Goal: Task Accomplishment & Management: Use online tool/utility

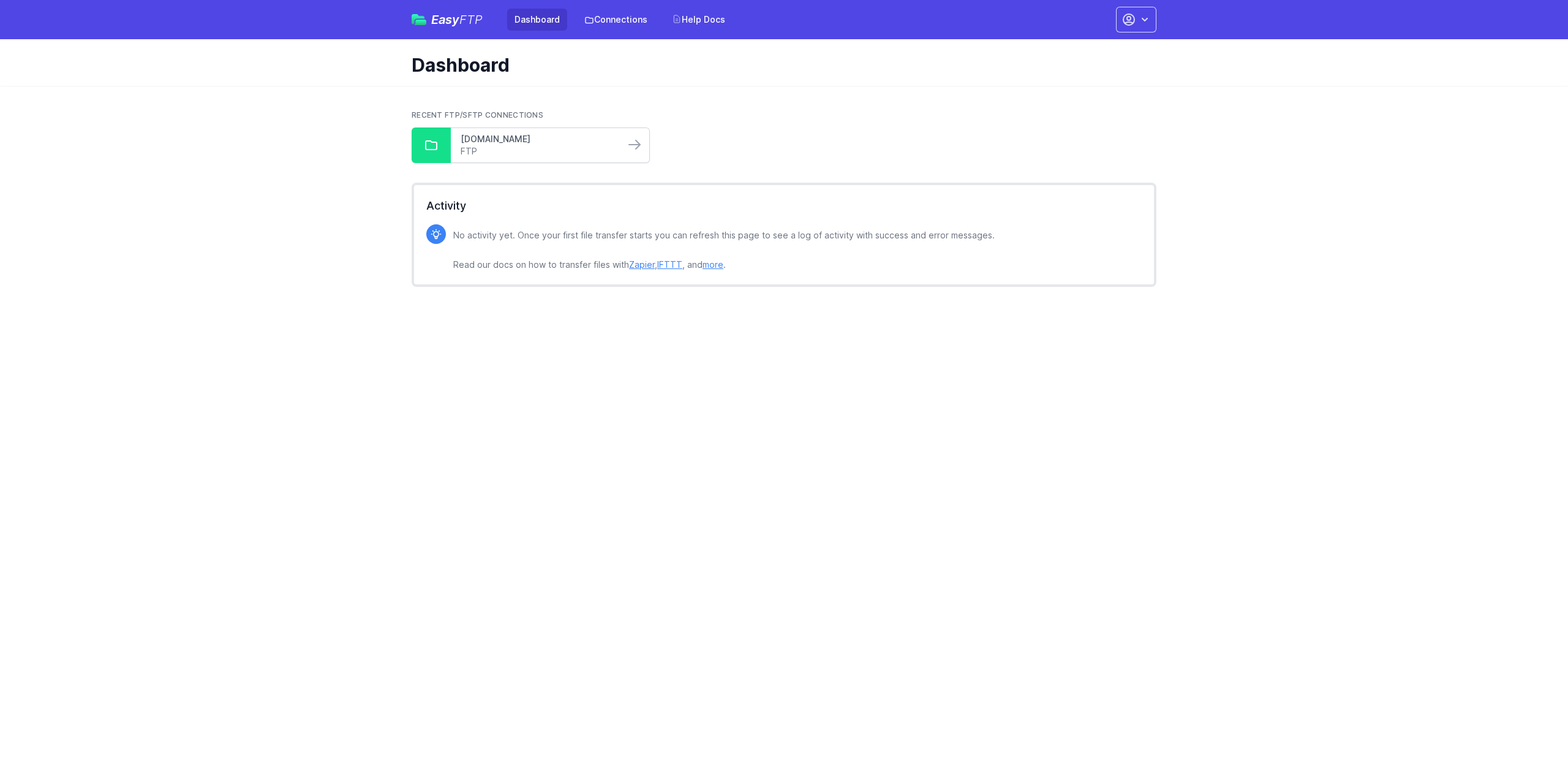
click at [529, 142] on link "[DOMAIN_NAME]" at bounding box center [538, 138] width 154 height 12
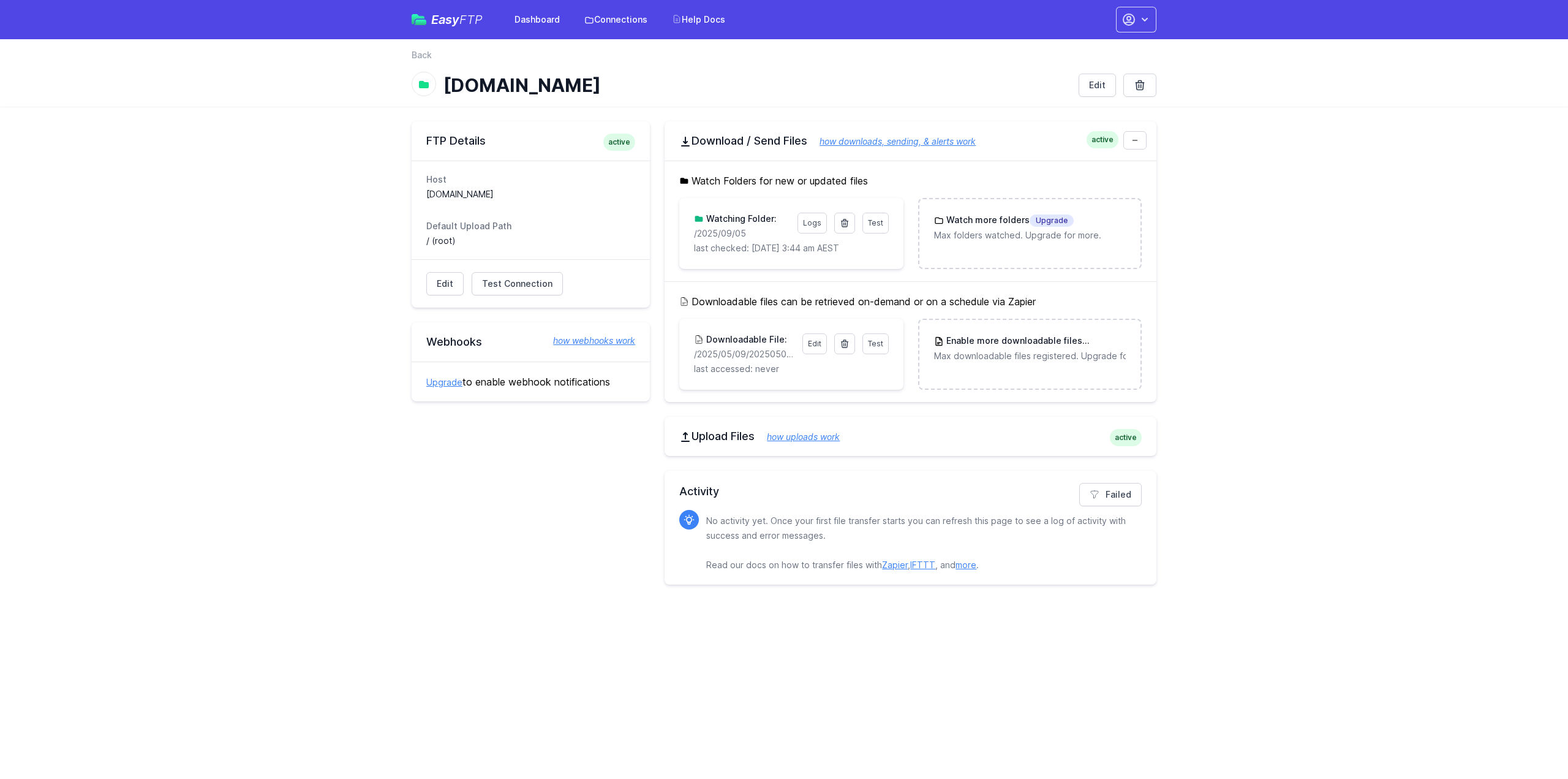
drag, startPoint x: 750, startPoint y: 232, endPoint x: 694, endPoint y: 233, distance: 56.0
click at [694, 233] on div "Test Logs Watching Folder: /2025/09/05 last checked: [DATE] 3:44 am AEST" at bounding box center [791, 234] width 224 height 71
copy p "/2025/09/05"
drag, startPoint x: 845, startPoint y: 222, endPoint x: 850, endPoint y: 74, distance: 148.1
click at [845, 222] on icon at bounding box center [844, 223] width 10 height 10
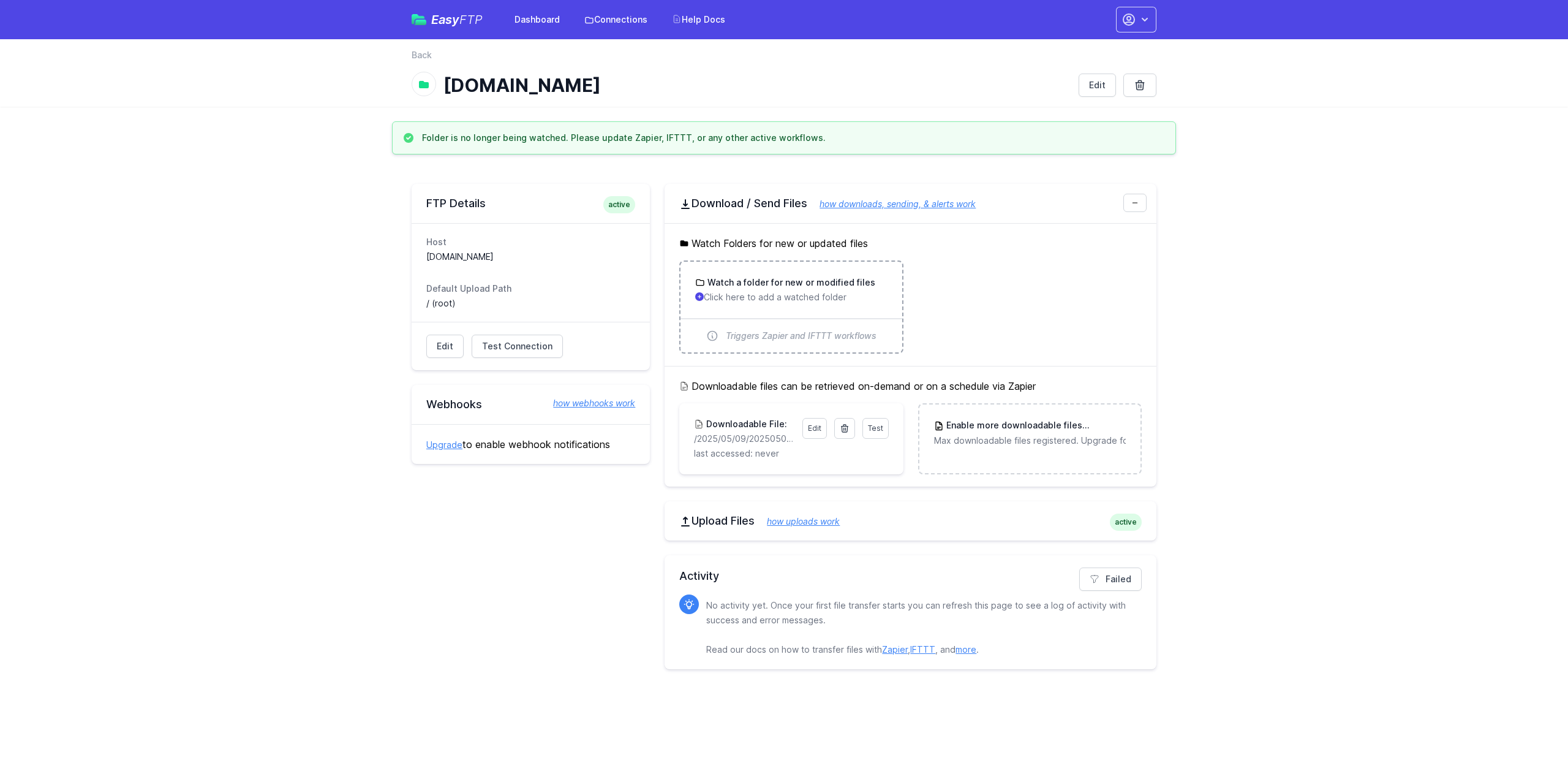
click at [760, 283] on h3 "Watch a folder for new or modified files" at bounding box center [790, 281] width 170 height 12
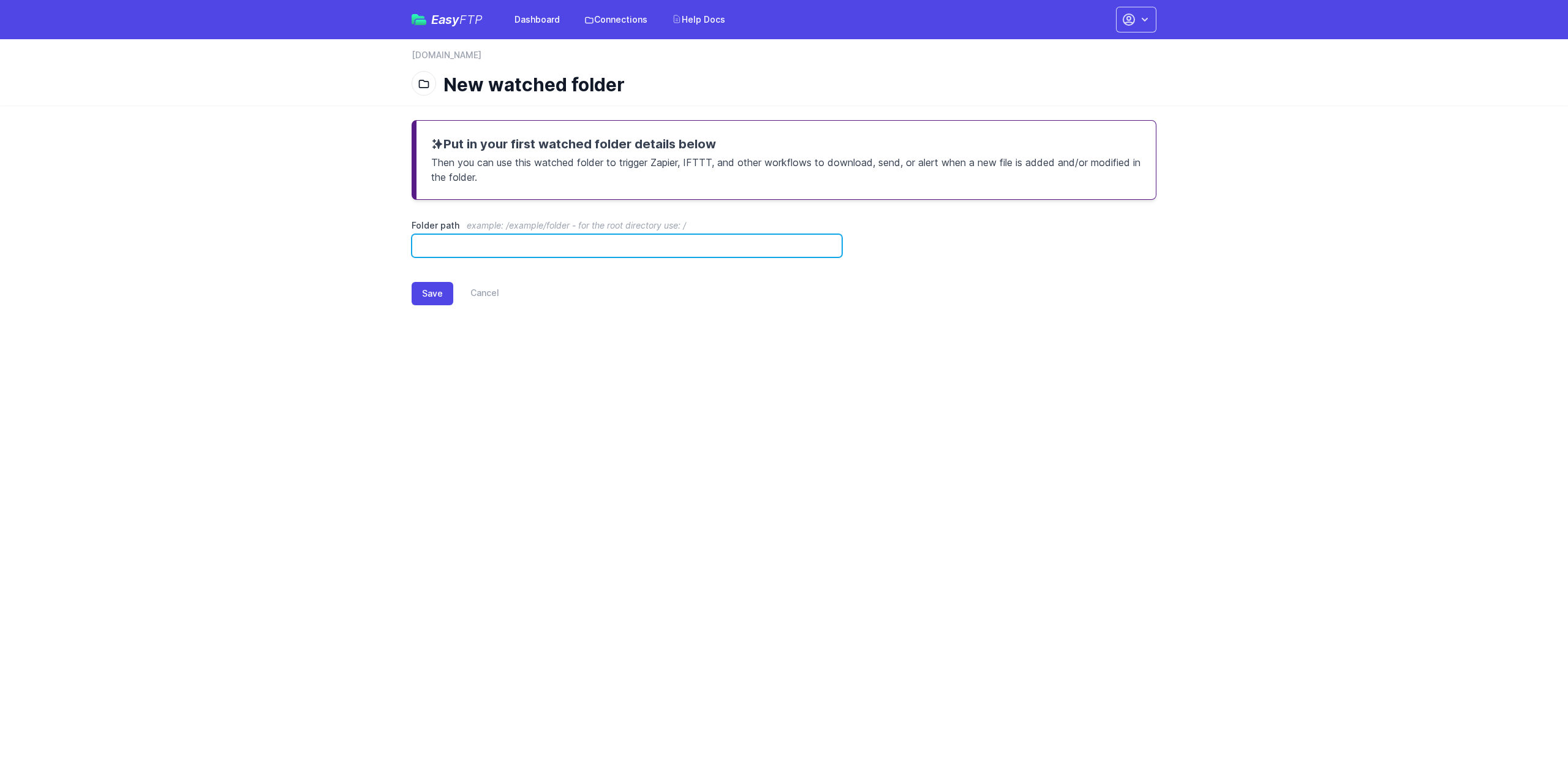
click at [592, 253] on input "Folder path example: /example/folder - for the root directory use: /" at bounding box center [627, 245] width 431 height 23
paste input "**********"
type input "**********"
click at [428, 296] on button "Save" at bounding box center [432, 292] width 41 height 23
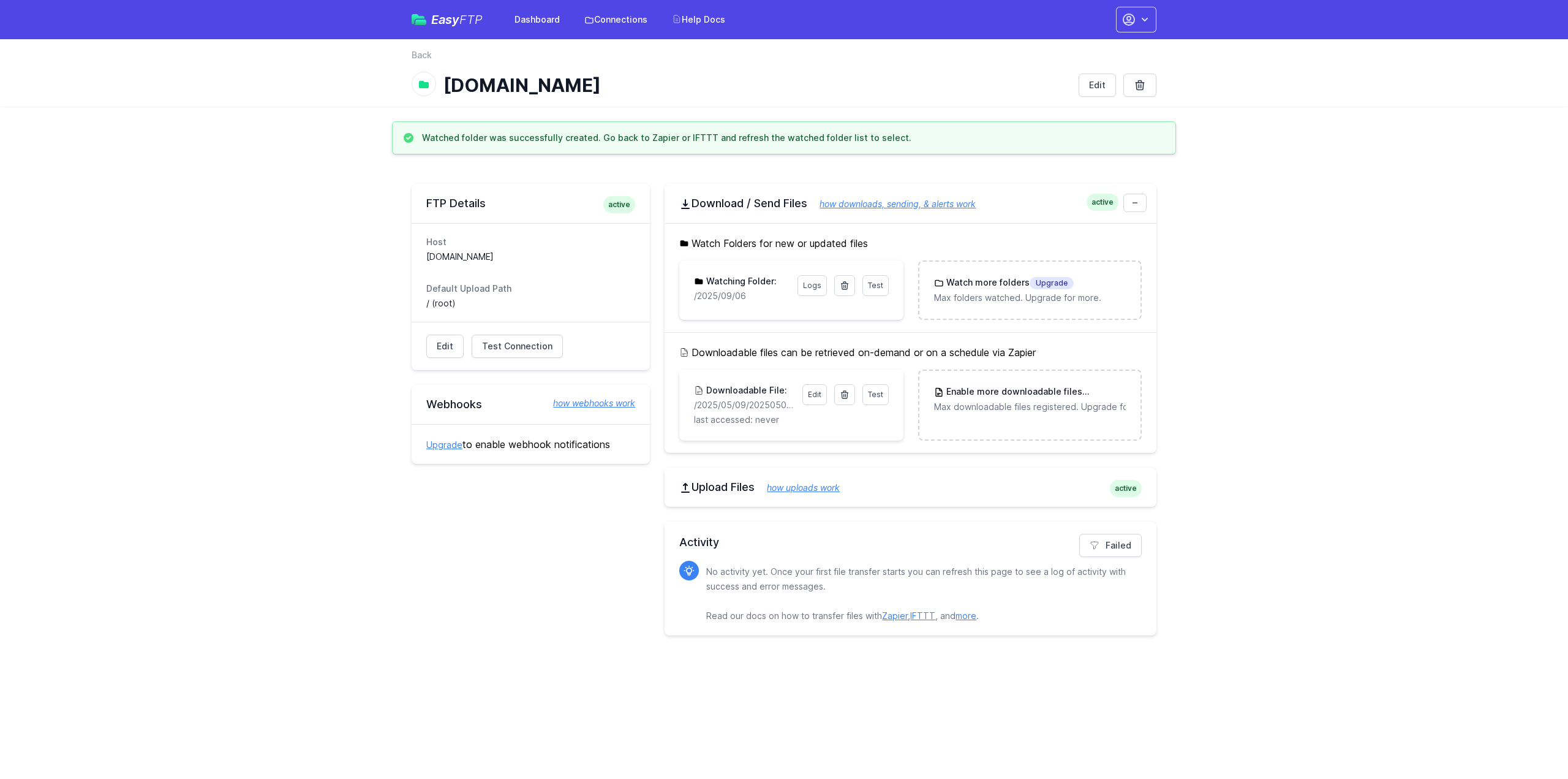
click at [743, 307] on div "Test Logs Watching Folder: /2025/09/06" at bounding box center [791, 288] width 224 height 56
drag, startPoint x: 759, startPoint y: 294, endPoint x: 683, endPoint y: 294, distance: 76.0
click at [683, 294] on div "Test Logs Watching Folder: /2025/09/06" at bounding box center [791, 288] width 224 height 56
copy p "/2025/09/06"
click at [869, 283] on span "Test" at bounding box center [875, 285] width 16 height 9
